Goal: Information Seeking & Learning: Learn about a topic

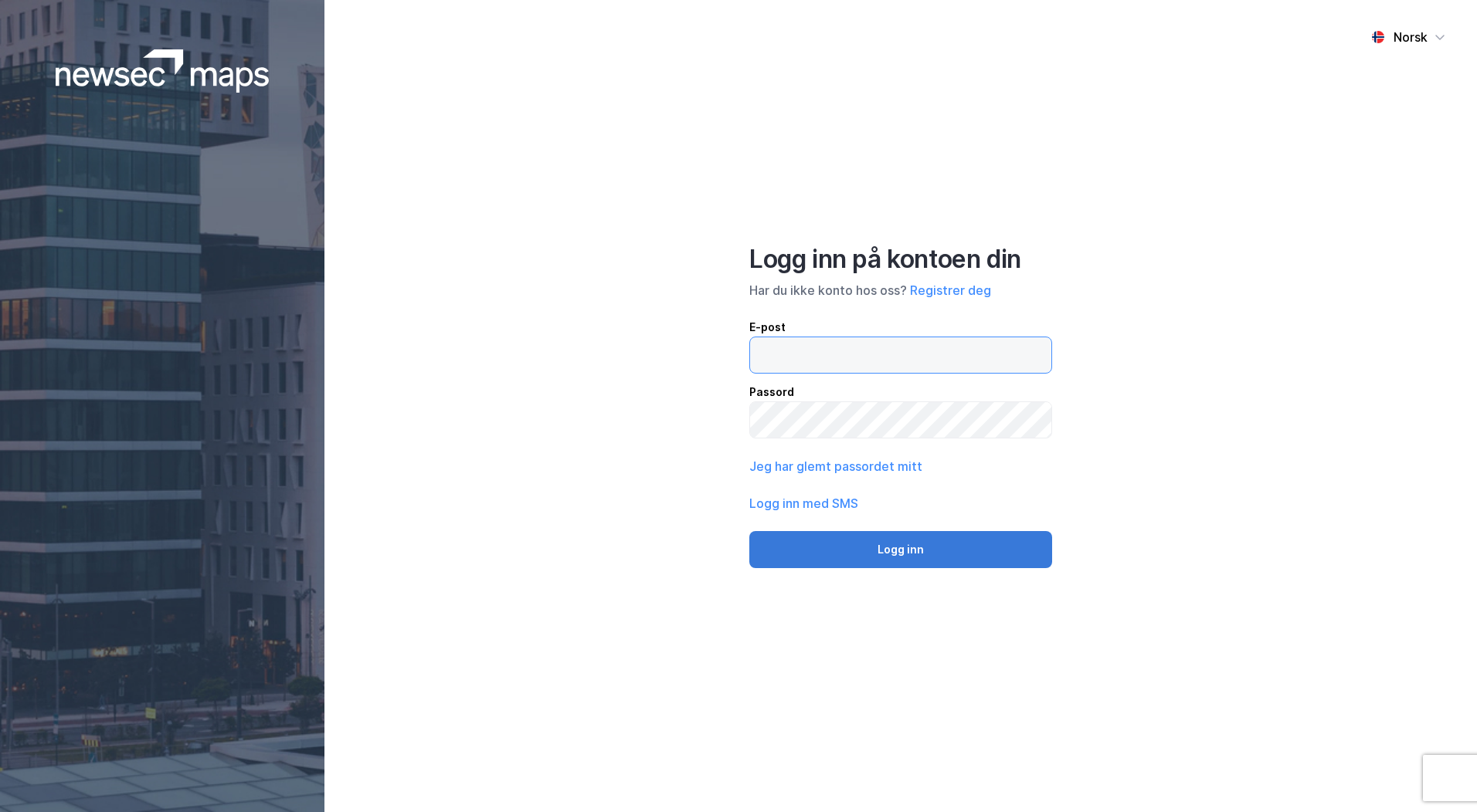
type input "[PERSON_NAME][EMAIL_ADDRESS][DOMAIN_NAME]"
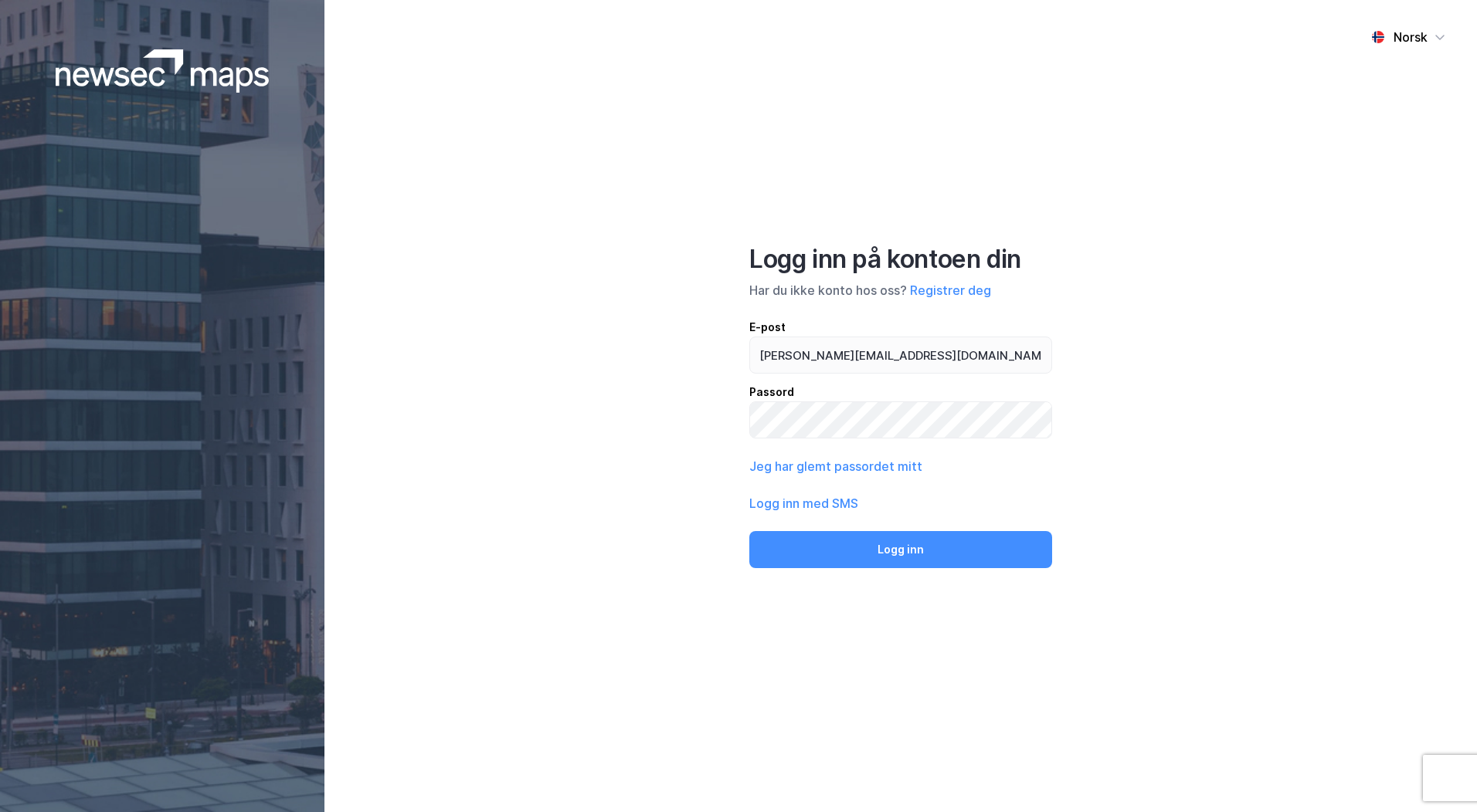
click at [886, 539] on button "Logg inn" at bounding box center [900, 550] width 302 height 37
